Goal: Transaction & Acquisition: Purchase product/service

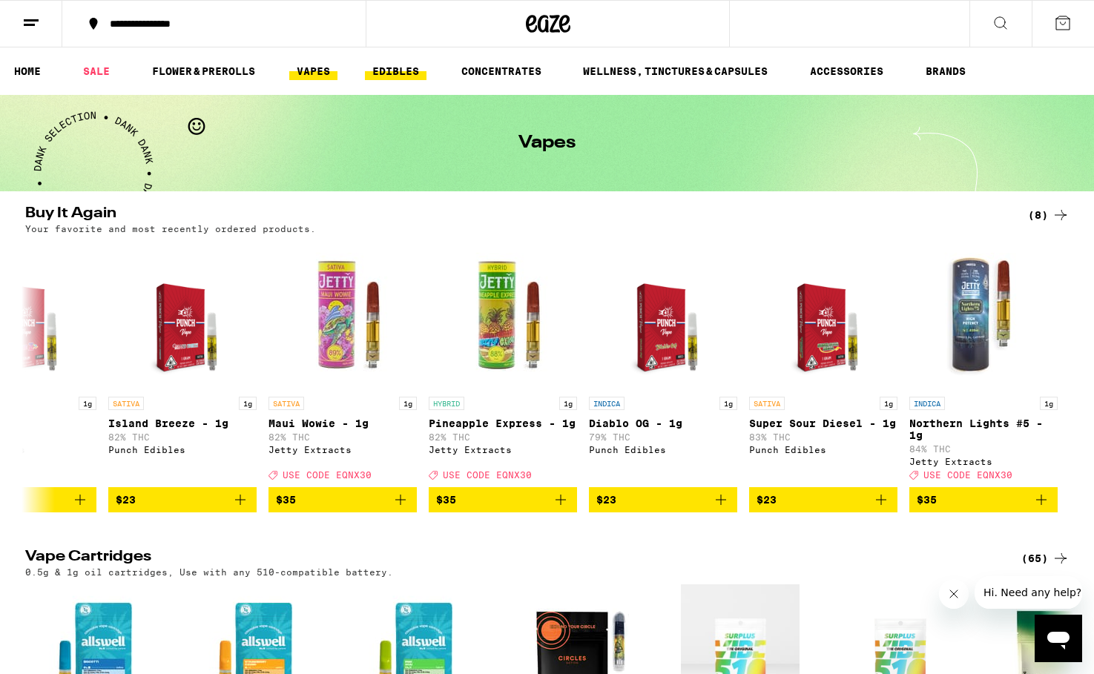
click at [404, 72] on link "EDIBLES" at bounding box center [396, 71] width 62 height 18
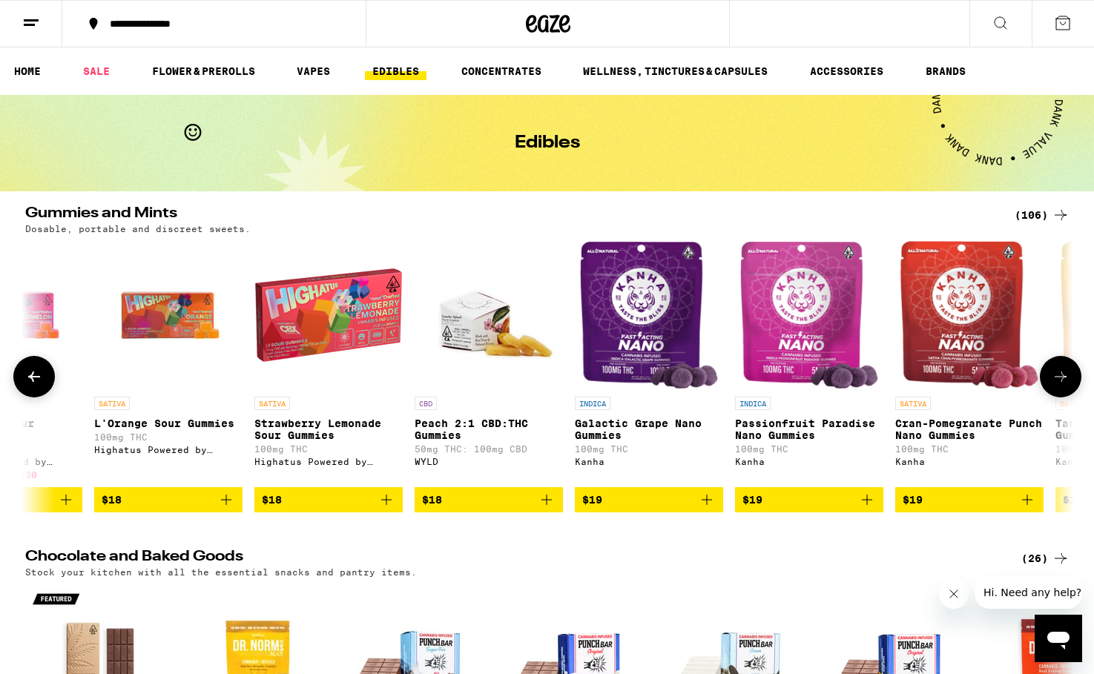
scroll to position [0, 7140]
